Goal: Information Seeking & Learning: Learn about a topic

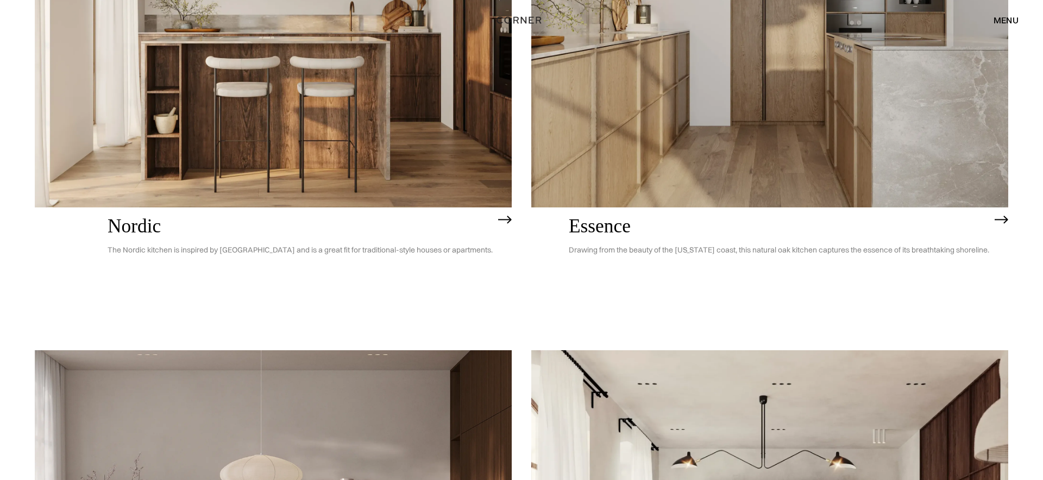
scroll to position [539, 0]
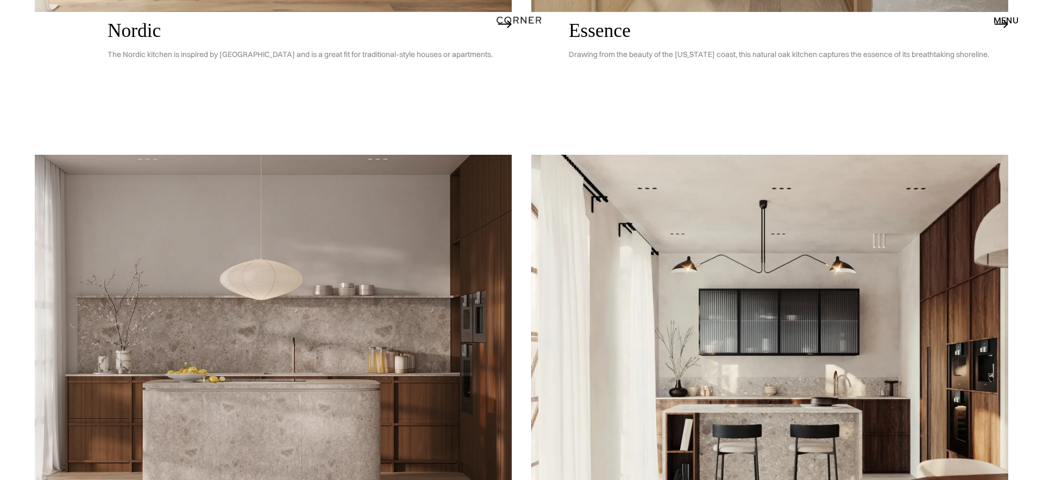
click at [293, 362] on img at bounding box center [273, 345] width 477 height 381
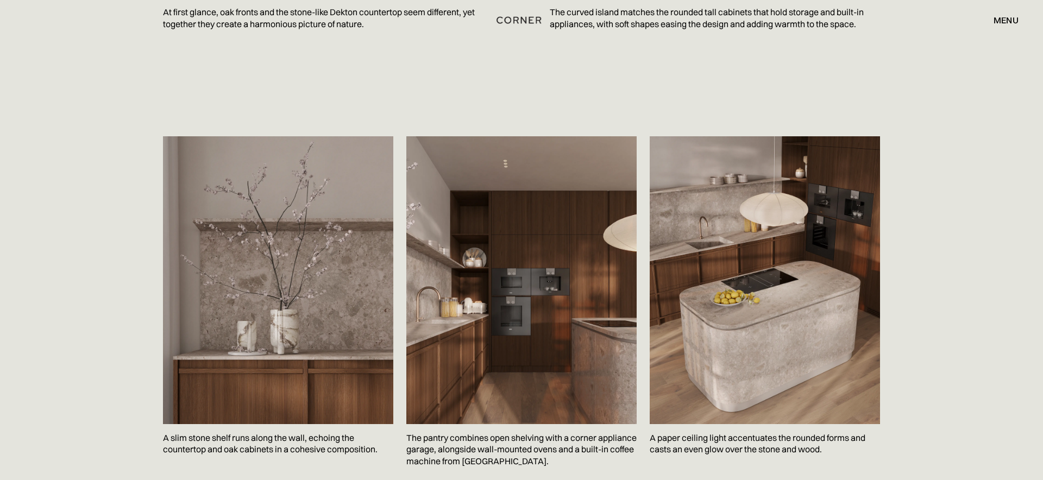
scroll to position [1548, 0]
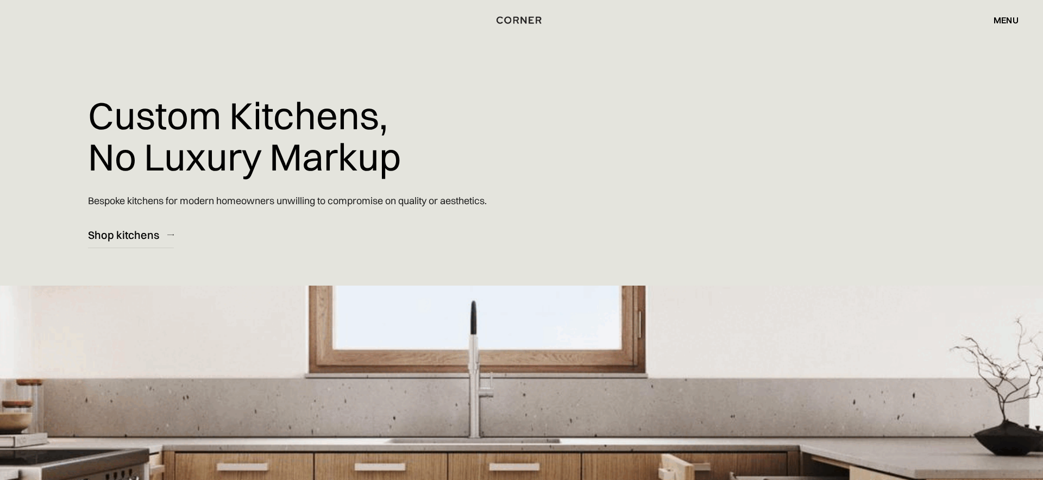
drag, startPoint x: 988, startPoint y: 27, endPoint x: 996, endPoint y: 23, distance: 8.8
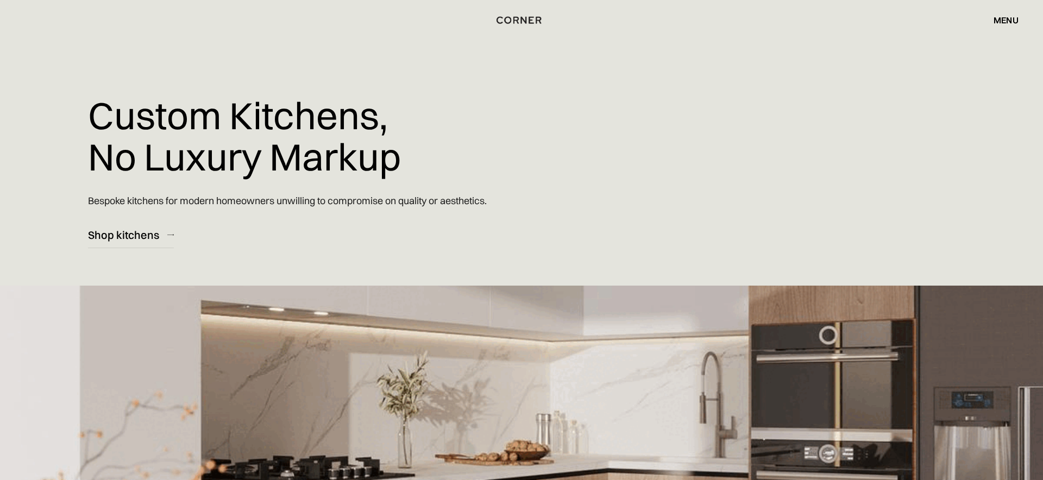
click at [990, 27] on div "menu close" at bounding box center [1000, 20] width 36 height 18
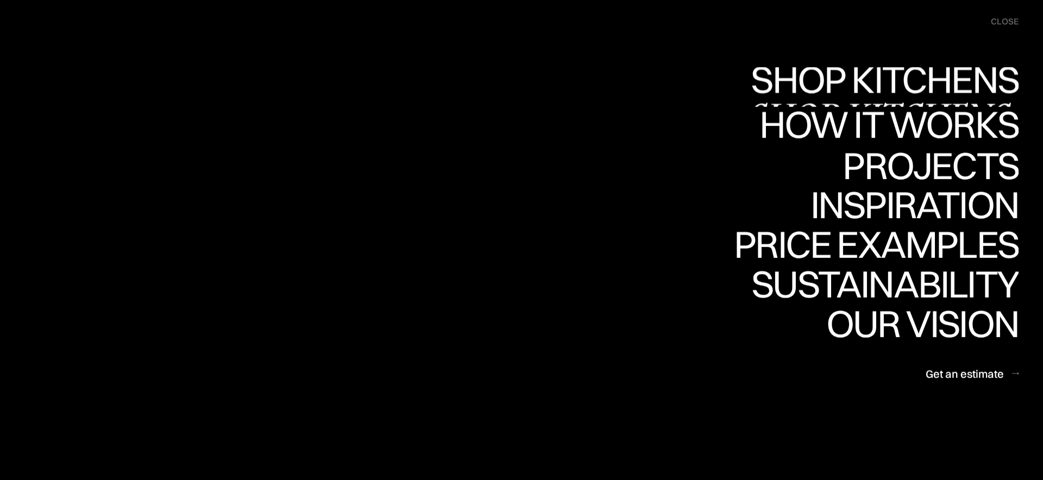
click at [888, 78] on div "Shop Kitchens" at bounding box center [881, 79] width 273 height 38
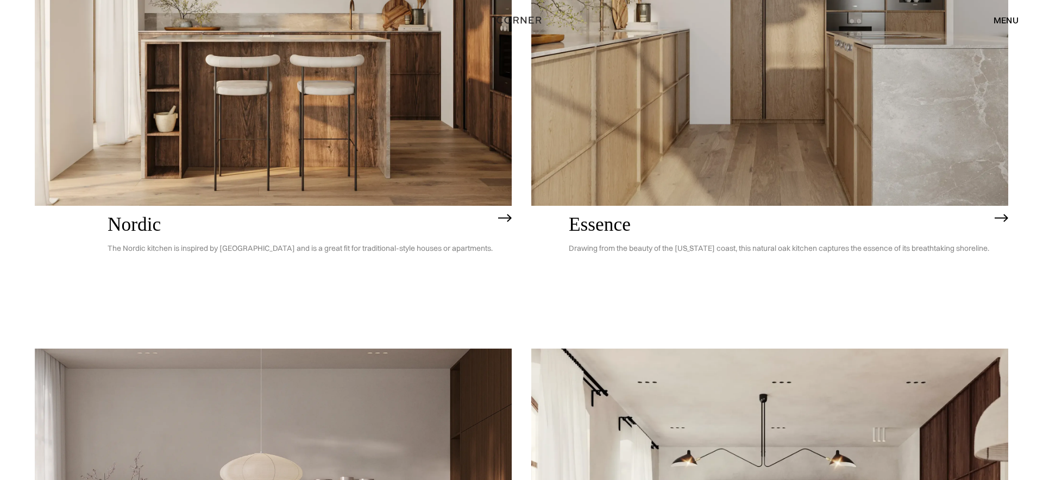
scroll to position [369, 0]
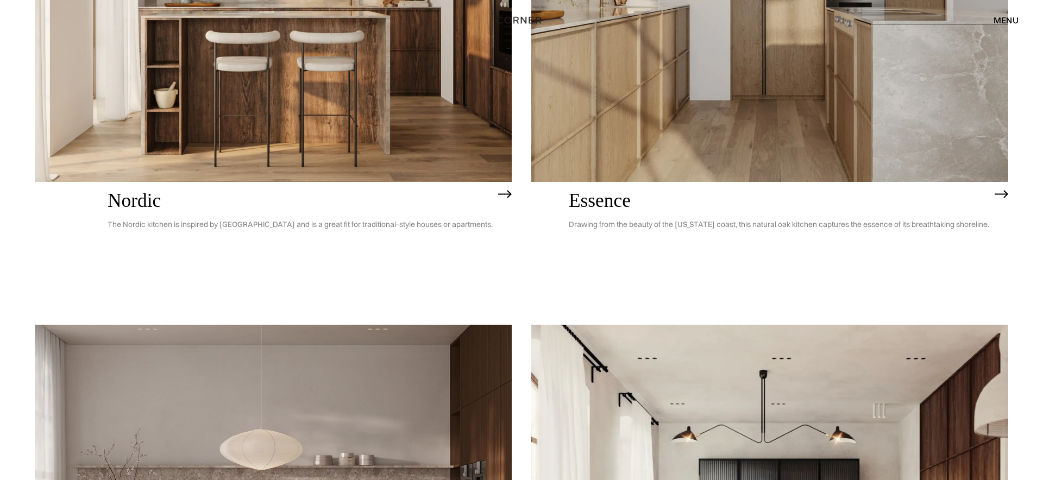
drag, startPoint x: 123, startPoint y: 224, endPoint x: 386, endPoint y: 229, distance: 263.4
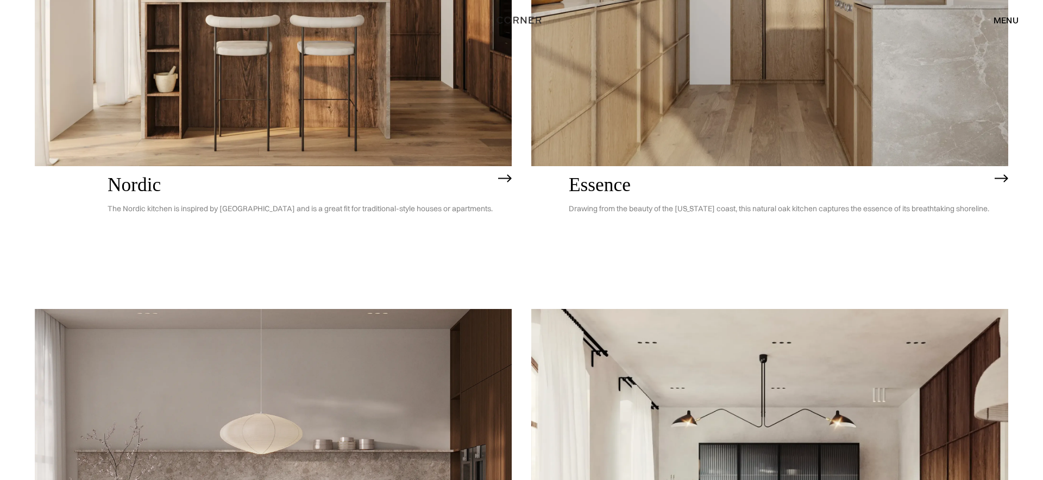
scroll to position [385, 0]
